Goal: Information Seeking & Learning: Learn about a topic

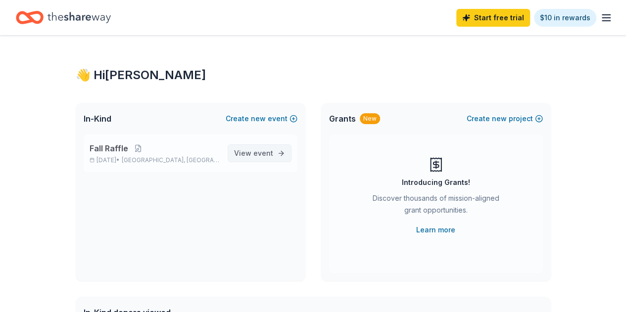
click at [254, 156] on span "event" at bounding box center [263, 153] width 20 height 8
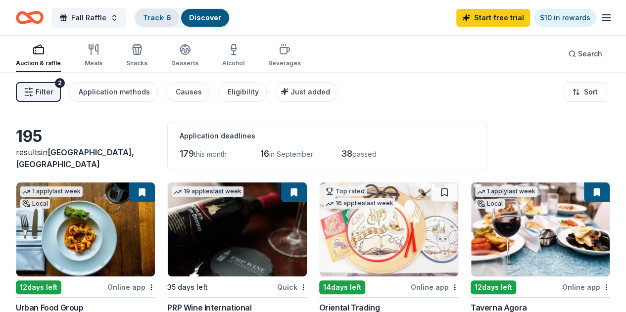
click at [166, 13] on link "Track · 6" at bounding box center [157, 17] width 28 height 8
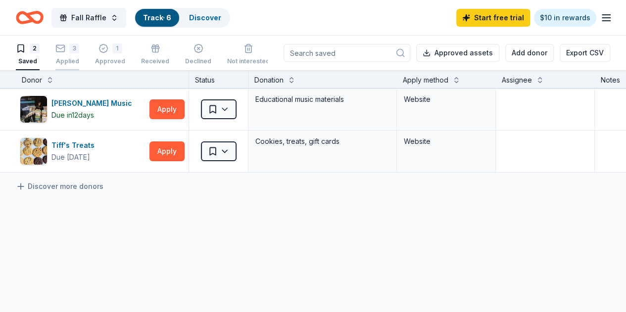
click at [78, 50] on div "3" at bounding box center [74, 49] width 10 height 10
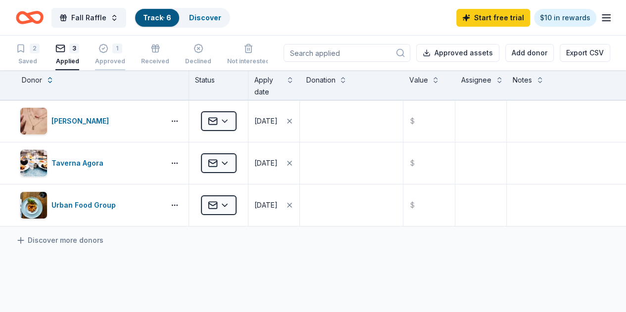
click at [123, 61] on div "Approved" at bounding box center [110, 61] width 30 height 8
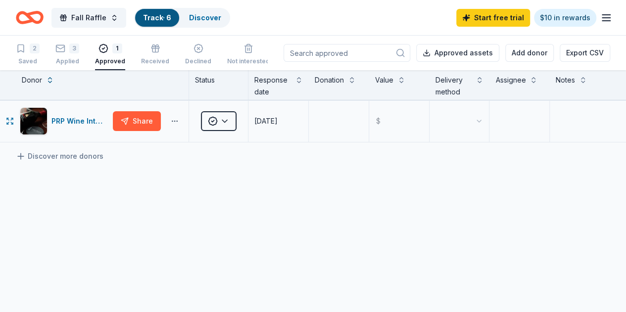
click at [185, 121] on html "Fall Raffle Track · 6 Discover Start free trial $10 in rewards 2 Saved 3 Applie…" at bounding box center [313, 156] width 626 height 312
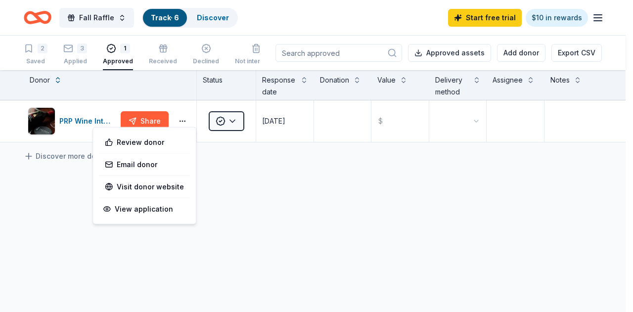
click at [216, 161] on html "Fall Raffle Track · 6 Discover Start free trial $10 in rewards 2 Saved 3 Applie…" at bounding box center [316, 156] width 633 height 312
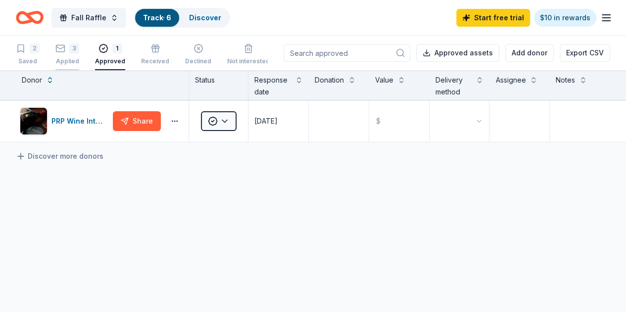
click at [77, 47] on div "3" at bounding box center [74, 49] width 10 height 10
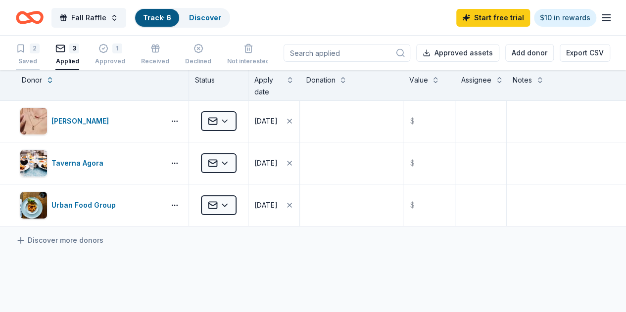
click at [40, 47] on div "2" at bounding box center [35, 49] width 10 height 10
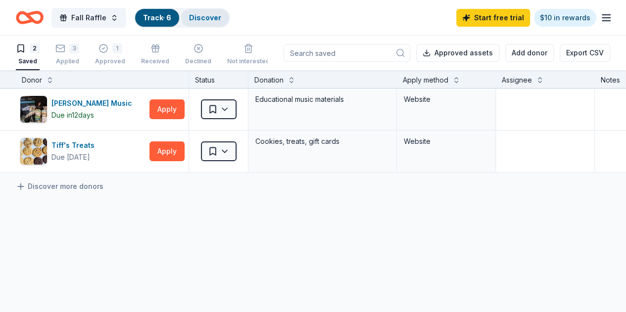
click at [205, 14] on link "Discover" at bounding box center [205, 17] width 32 height 8
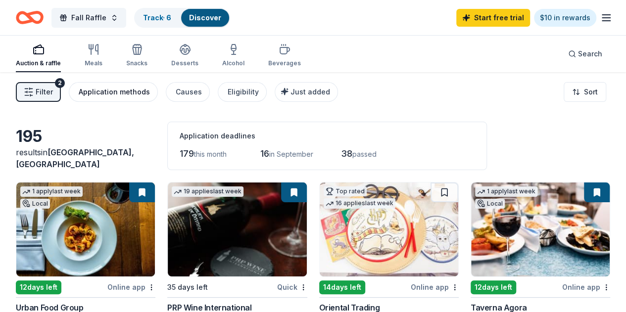
click at [114, 92] on div "Application methods" at bounding box center [114, 92] width 71 height 12
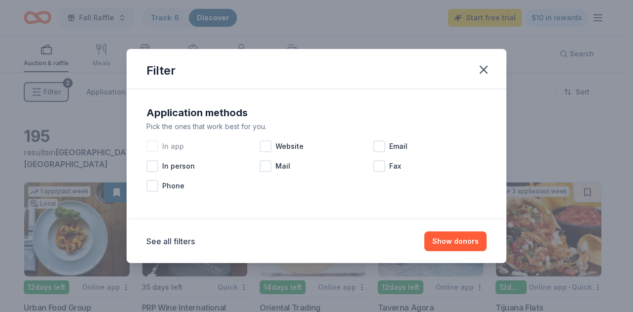
click at [152, 145] on div at bounding box center [152, 146] width 12 height 12
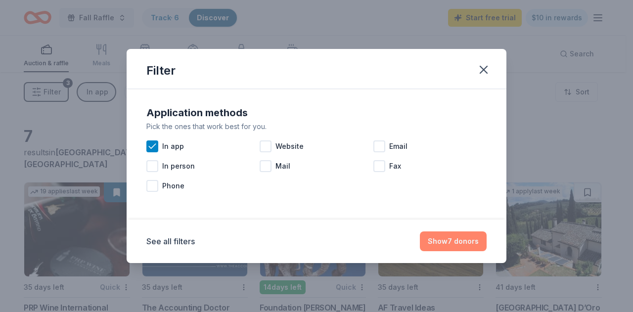
click at [466, 241] on button "Show 7 donors" at bounding box center [453, 241] width 67 height 20
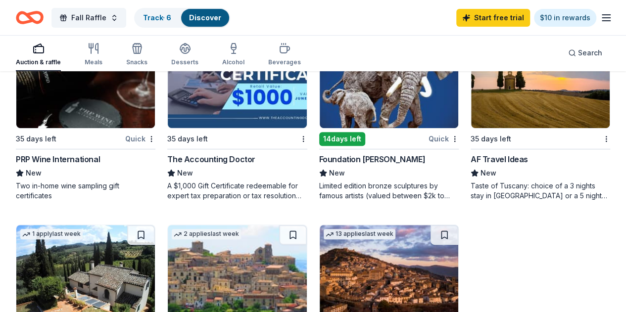
scroll to position [99, 0]
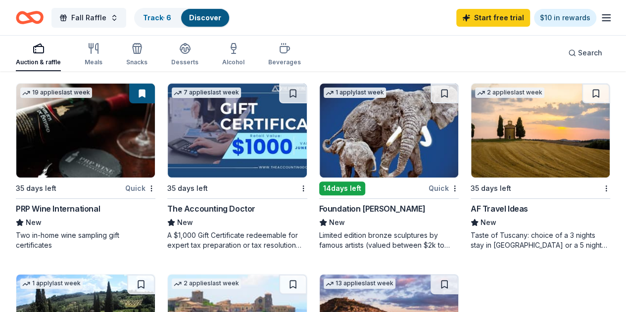
click at [470, 204] on div "AF Travel Ideas" at bounding box center [498, 209] width 57 height 12
